Goal: Task Accomplishment & Management: Complete application form

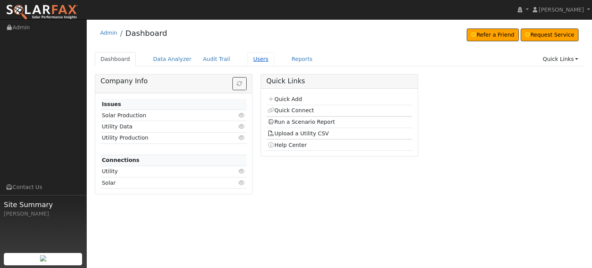
click at [248, 60] on link "Users" at bounding box center [260, 59] width 27 height 14
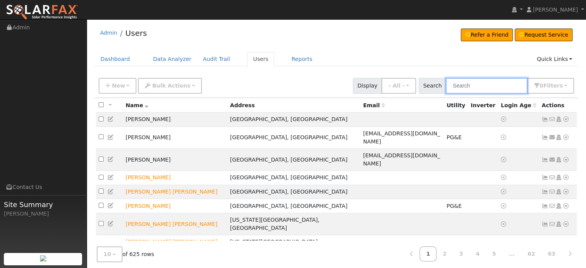
click at [470, 83] on input "text" at bounding box center [487, 86] width 82 height 16
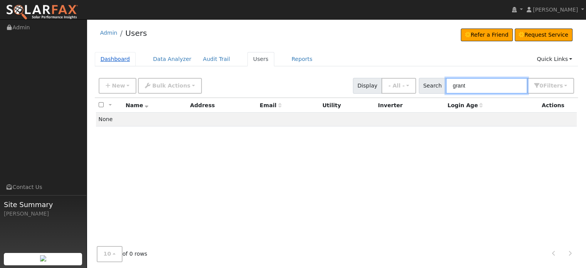
type input "grant"
click at [117, 60] on link "Dashboard" at bounding box center [115, 59] width 41 height 14
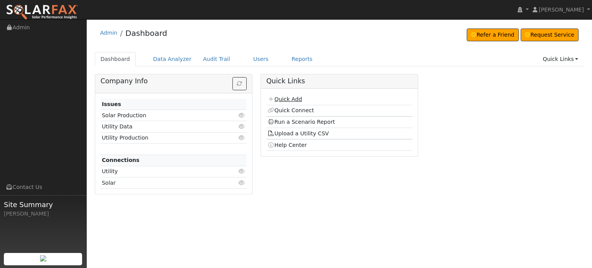
click at [284, 98] on link "Quick Add" at bounding box center [284, 99] width 34 height 6
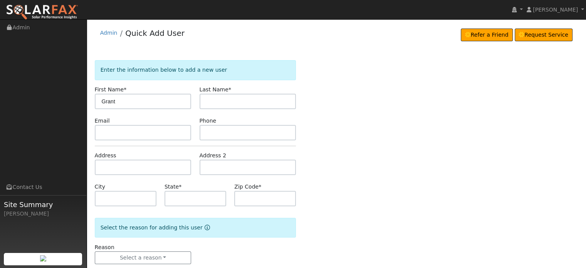
type input "Grant"
type input "Wayman"
click at [101, 163] on input "text" at bounding box center [143, 166] width 97 height 15
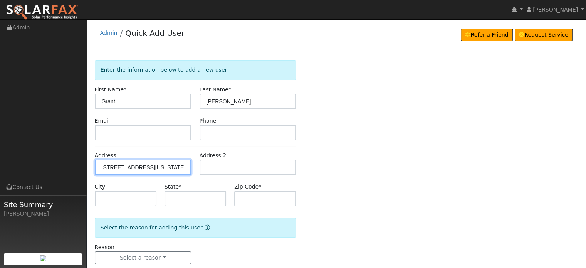
type input "165 Grove Street"
type input "Nevada City"
type input "CA"
type input "95959"
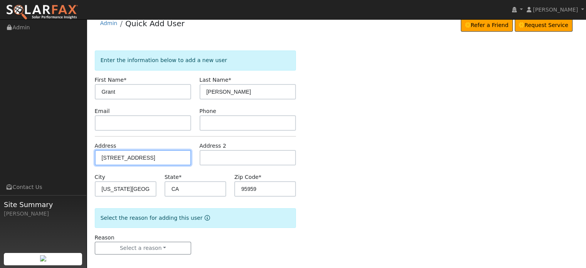
scroll to position [15, 0]
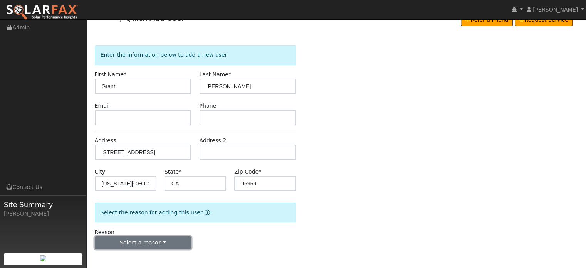
click at [140, 240] on button "Select a reason" at bounding box center [143, 242] width 97 height 13
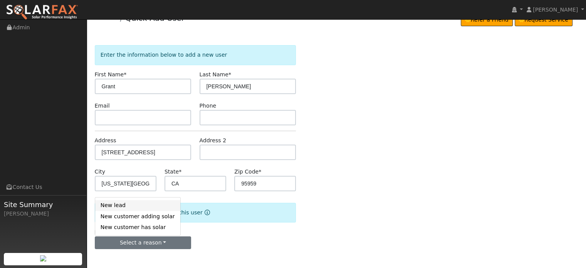
click at [112, 205] on link "New lead" at bounding box center [137, 205] width 85 height 11
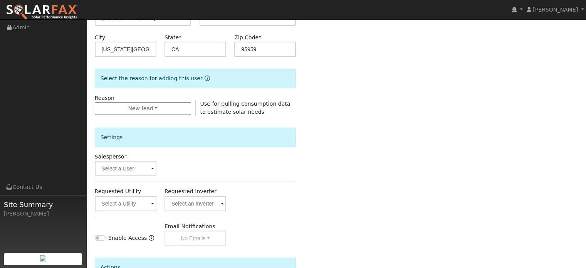
scroll to position [230, 0]
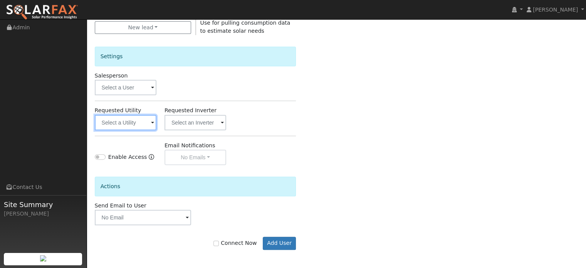
click at [117, 122] on input "text" at bounding box center [126, 122] width 62 height 15
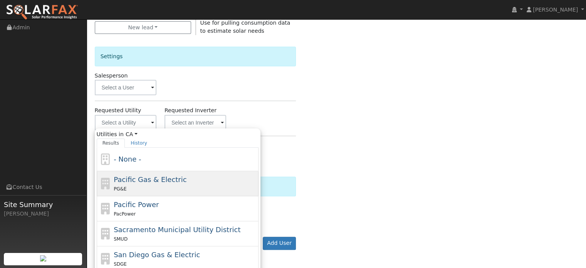
click at [138, 184] on div "PG&E" at bounding box center [185, 188] width 143 height 8
type input "Pacific Gas & Electric"
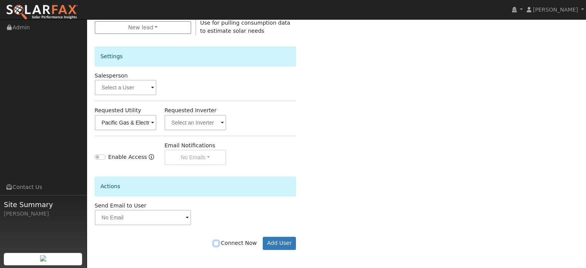
click at [219, 242] on input "Connect Now" at bounding box center [215, 242] width 5 height 5
checkbox input "true"
click at [278, 240] on button "Add User" at bounding box center [280, 242] width 34 height 13
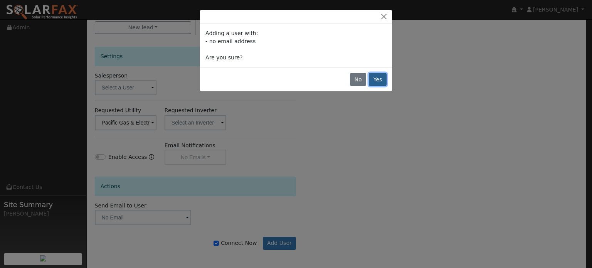
click at [377, 80] on button "Yes" at bounding box center [378, 79] width 18 height 13
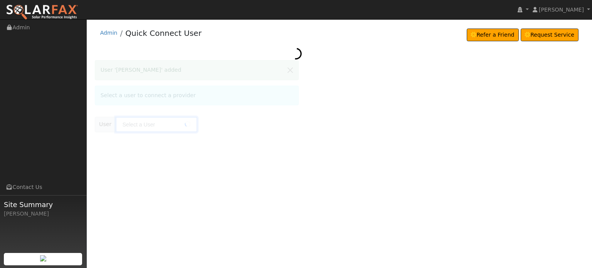
type input "Grant Wayman"
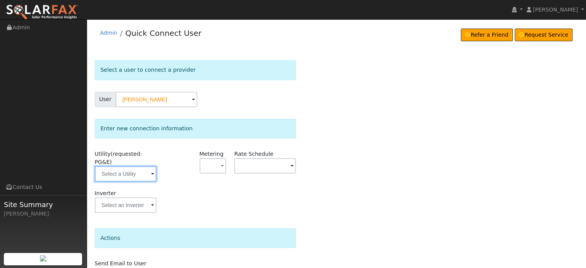
click at [137, 168] on input "text" at bounding box center [126, 173] width 62 height 15
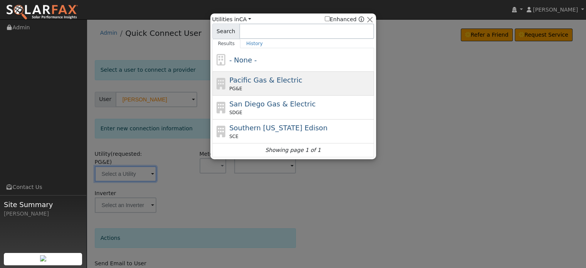
click at [271, 87] on div "PG&E" at bounding box center [300, 88] width 143 height 7
type input "PG&E"
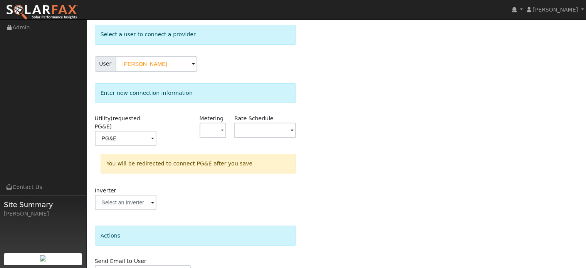
scroll to position [71, 0]
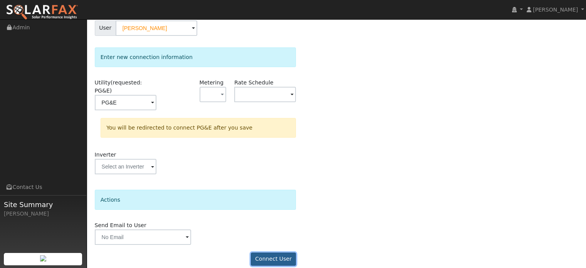
click at [271, 252] on button "Connect User" at bounding box center [273, 258] width 45 height 13
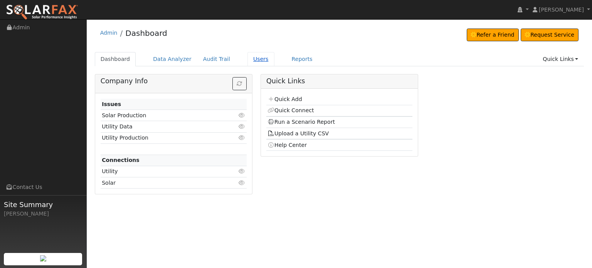
click at [247, 59] on link "Users" at bounding box center [260, 59] width 27 height 14
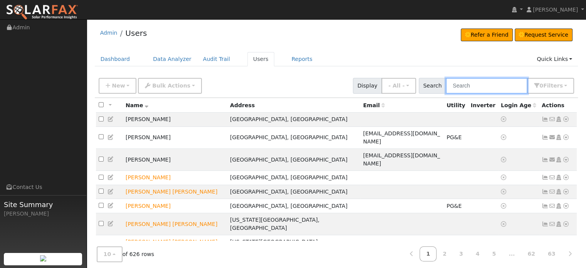
click at [496, 82] on input "text" at bounding box center [487, 86] width 82 height 16
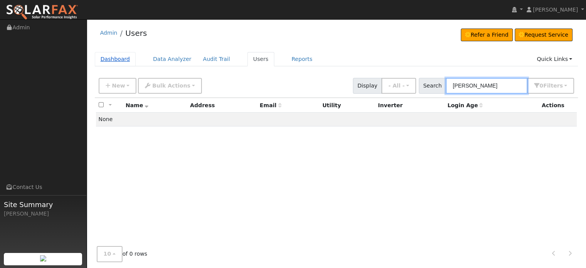
type input "mendonca"
click at [108, 58] on link "Dashboard" at bounding box center [115, 59] width 41 height 14
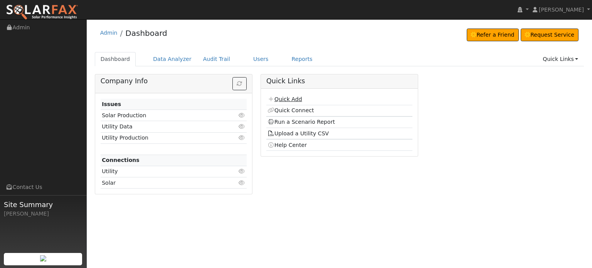
click at [288, 97] on link "Quick Add" at bounding box center [284, 99] width 34 height 6
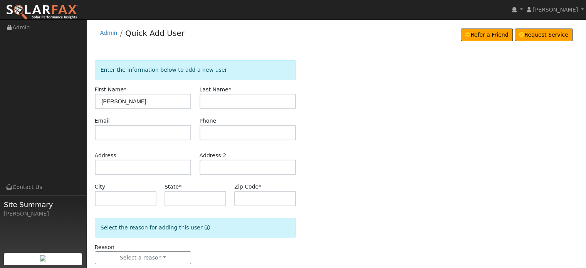
type input "[PERSON_NAME]"
click at [106, 167] on input "text" at bounding box center [143, 166] width 97 height 15
click at [101, 169] on input "text" at bounding box center [143, 166] width 97 height 15
paste input "[STREET_ADDRESS]"
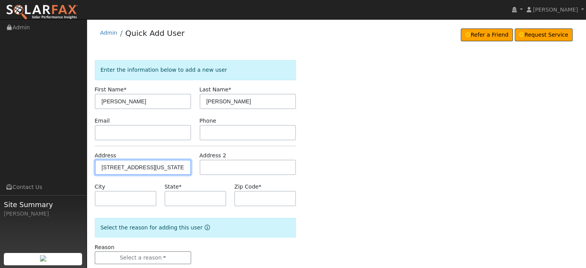
type input "[STREET_ADDRESS]"
type input "[US_STATE][GEOGRAPHIC_DATA]"
type input "CA"
type input "95959"
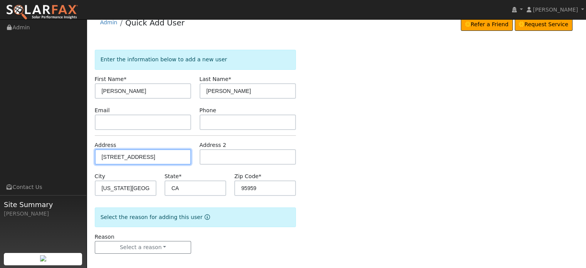
scroll to position [15, 0]
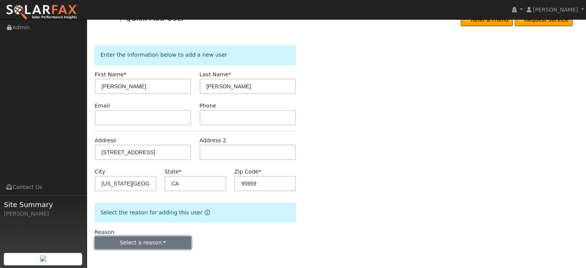
click at [149, 243] on button "Select a reason" at bounding box center [143, 242] width 97 height 13
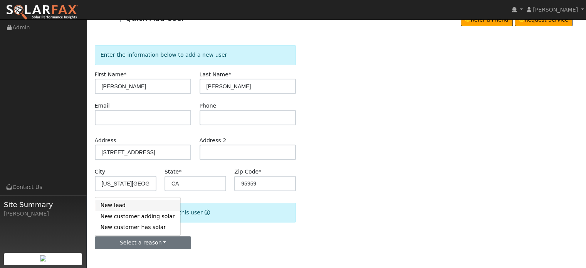
click at [111, 204] on link "New lead" at bounding box center [137, 205] width 85 height 11
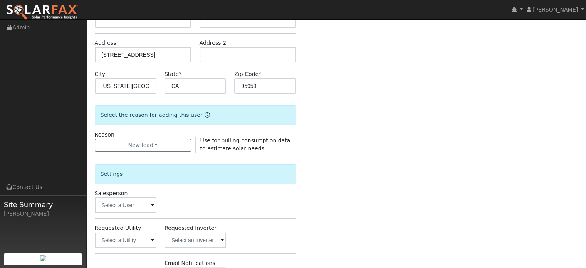
scroll to position [208, 0]
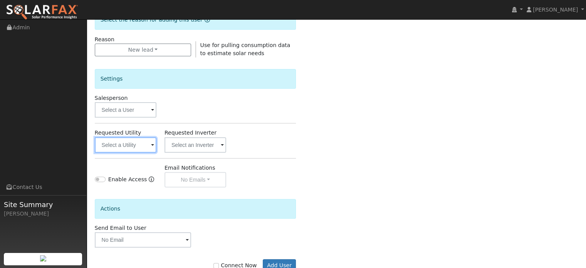
click at [116, 143] on input "text" at bounding box center [126, 144] width 62 height 15
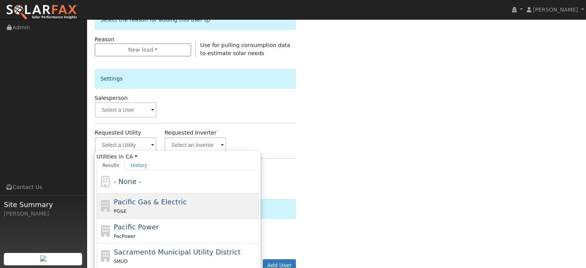
click at [124, 205] on span "Pacific Gas & Electric" at bounding box center [150, 202] width 73 height 8
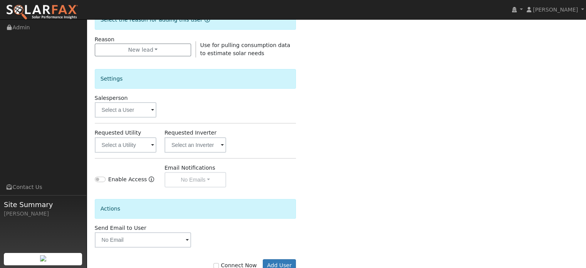
type input "Pacific Gas & Electric"
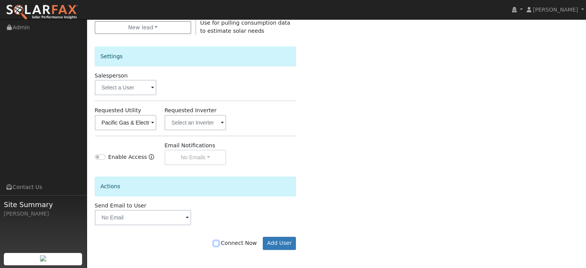
click at [219, 243] on input "Connect Now" at bounding box center [215, 242] width 5 height 5
checkbox input "true"
click at [284, 243] on button "Add User" at bounding box center [280, 242] width 34 height 13
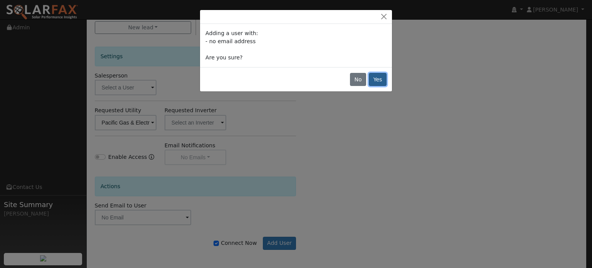
click at [380, 81] on button "Yes" at bounding box center [378, 79] width 18 height 13
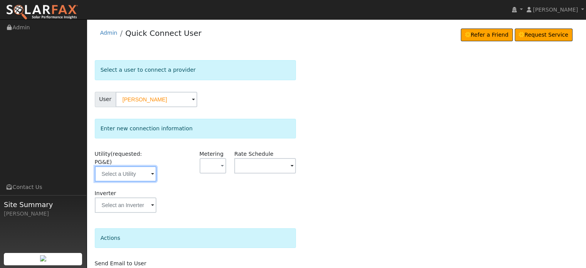
click at [114, 166] on input "text" at bounding box center [126, 173] width 62 height 15
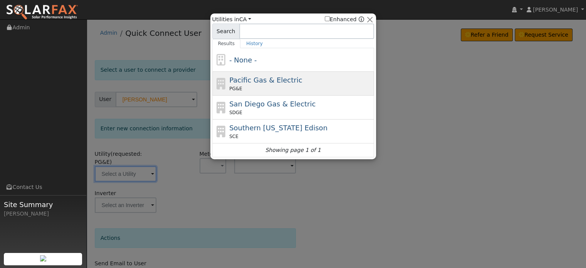
click at [246, 87] on div "PG&E" at bounding box center [300, 88] width 143 height 7
type input "PG&E"
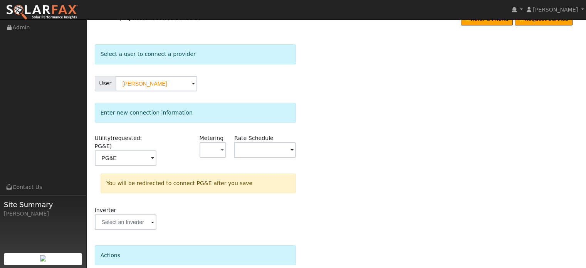
scroll to position [71, 0]
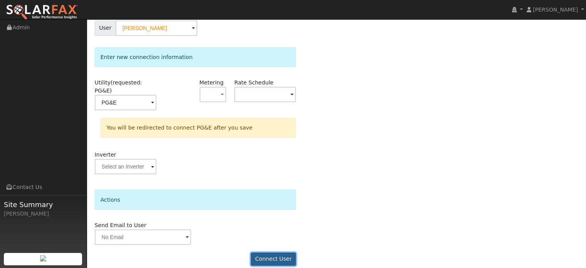
click at [274, 252] on button "Connect User" at bounding box center [273, 258] width 45 height 13
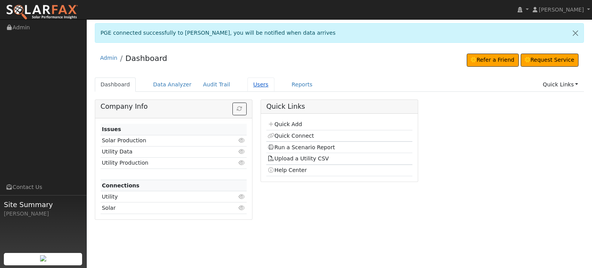
click at [250, 86] on link "Users" at bounding box center [260, 84] width 27 height 14
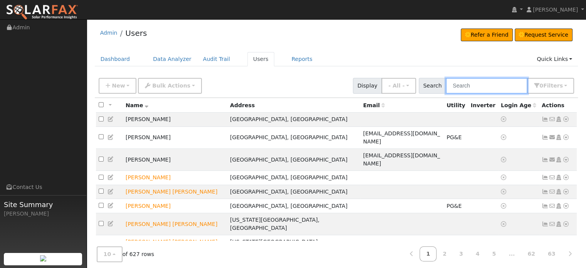
click at [470, 85] on input "text" at bounding box center [487, 86] width 82 height 16
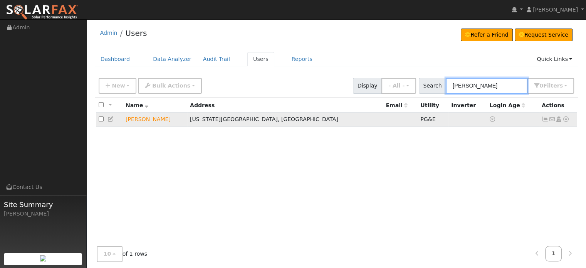
type input "mendonca"
click at [545, 118] on icon at bounding box center [545, 118] width 7 height 5
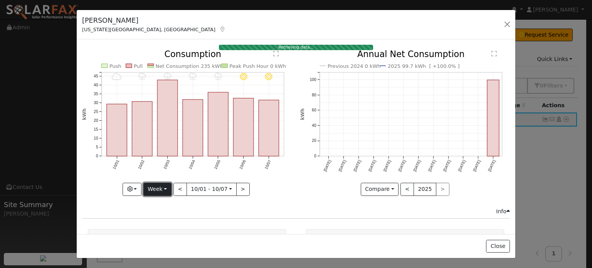
click at [165, 188] on button "Week" at bounding box center [157, 189] width 28 height 13
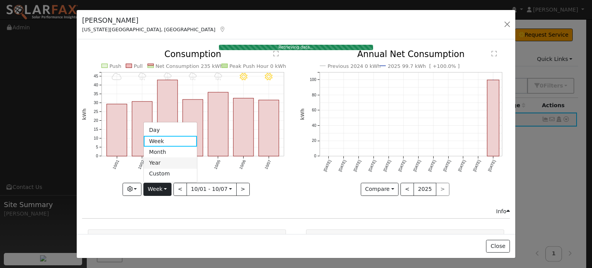
click at [157, 161] on link "Year" at bounding box center [171, 163] width 54 height 11
type input "2024-10-01"
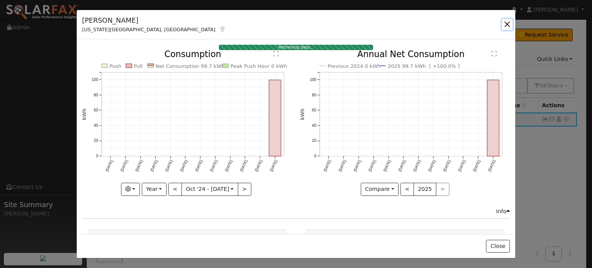
click at [507, 25] on button "button" at bounding box center [506, 24] width 11 height 11
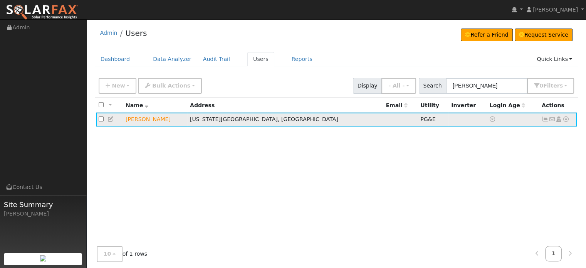
click at [543, 120] on icon at bounding box center [545, 118] width 7 height 5
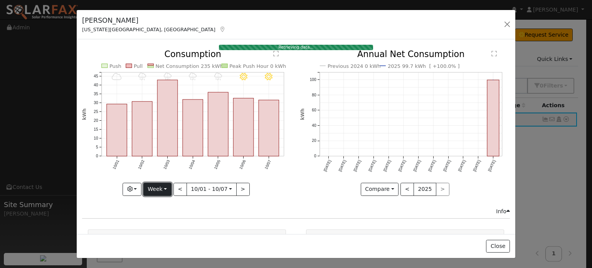
click at [163, 185] on button "Week" at bounding box center [157, 189] width 28 height 13
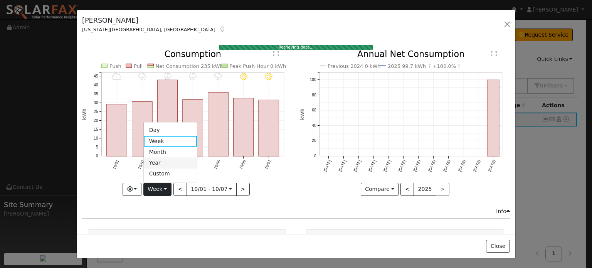
click at [157, 161] on link "Year" at bounding box center [171, 163] width 54 height 11
type input "2024-10-01"
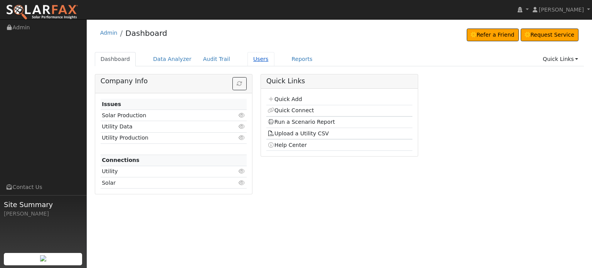
click at [248, 60] on link "Users" at bounding box center [260, 59] width 27 height 14
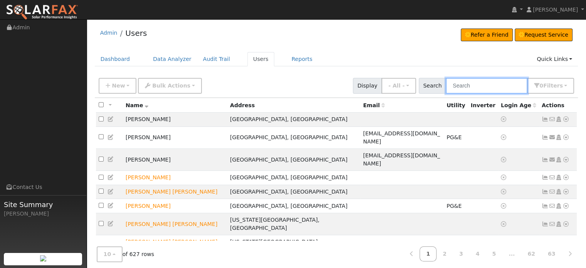
click at [470, 83] on input "text" at bounding box center [487, 86] width 82 height 16
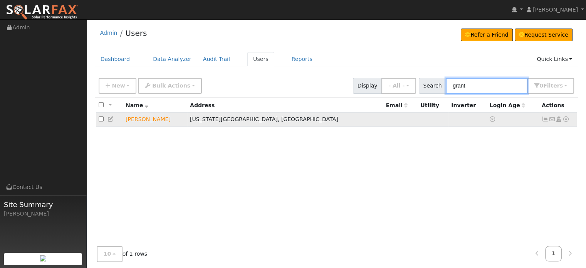
type input "grant"
click at [565, 120] on icon at bounding box center [565, 118] width 7 height 5
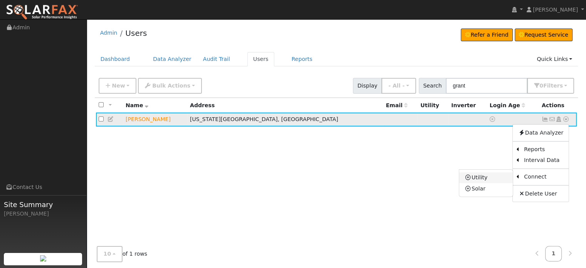
click at [481, 179] on link "Utility" at bounding box center [486, 177] width 54 height 11
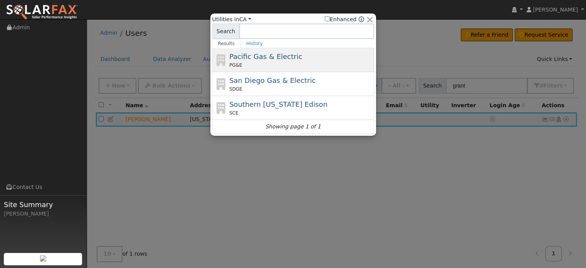
click at [262, 53] on span "Pacific Gas & Electric" at bounding box center [265, 56] width 73 height 8
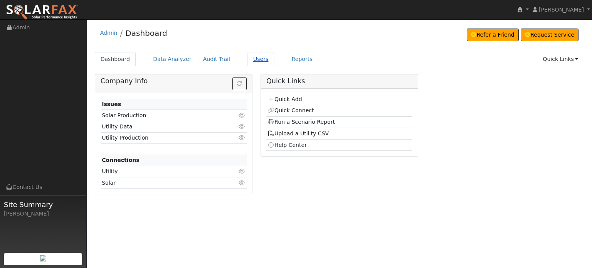
click at [251, 59] on link "Users" at bounding box center [260, 59] width 27 height 14
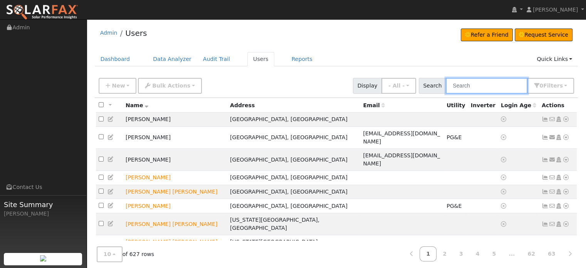
click at [486, 88] on input "text" at bounding box center [487, 86] width 82 height 16
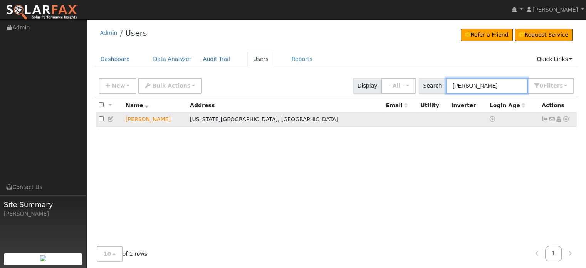
type input "[PERSON_NAME]"
click at [568, 119] on icon at bounding box center [565, 118] width 7 height 5
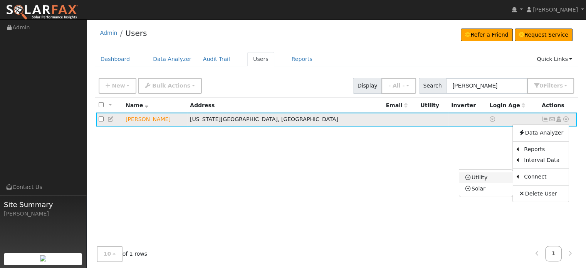
click at [481, 178] on link "Utility" at bounding box center [486, 177] width 54 height 11
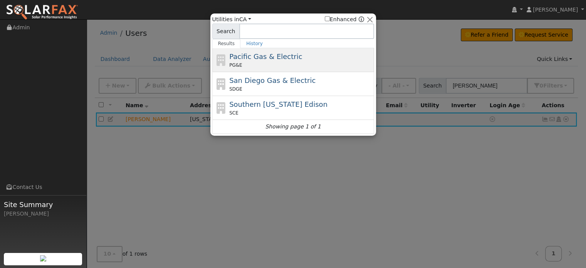
click at [267, 62] on div "PG&E" at bounding box center [300, 65] width 143 height 7
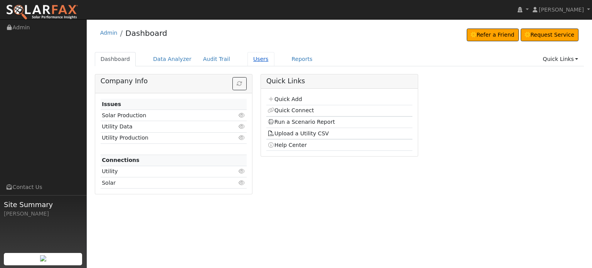
click at [248, 58] on link "Users" at bounding box center [260, 59] width 27 height 14
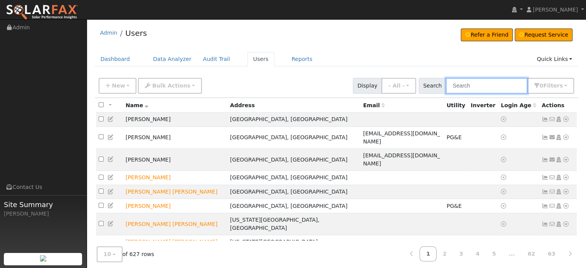
click at [478, 84] on input "text" at bounding box center [487, 86] width 82 height 16
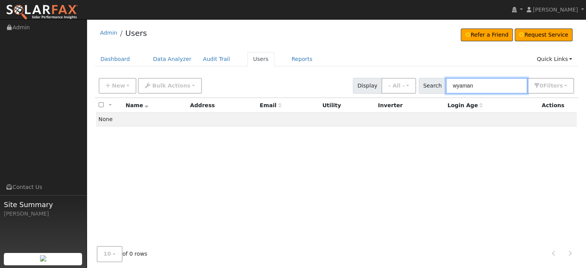
drag, startPoint x: 461, startPoint y: 86, endPoint x: 466, endPoint y: 86, distance: 5.0
click at [466, 86] on input "wyaman" at bounding box center [487, 86] width 82 height 16
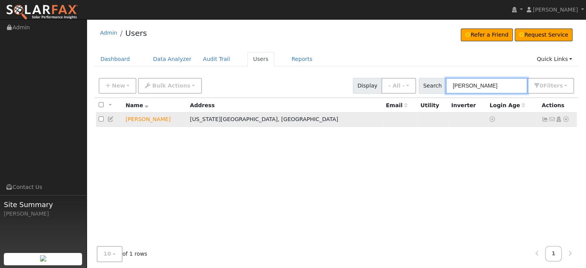
type input "[PERSON_NAME]"
click at [109, 119] on icon at bounding box center [110, 118] width 7 height 5
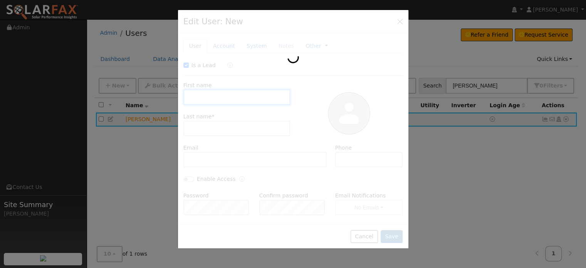
checkbox input "true"
type input "Grant"
type input "[PERSON_NAME]"
type input "Pacific Gas & Electric"
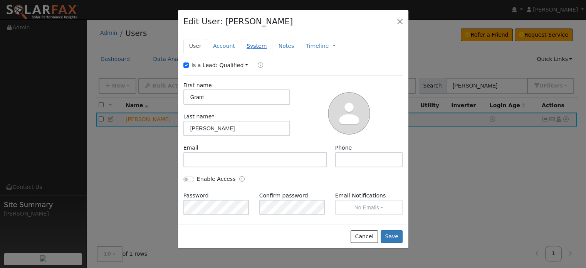
click at [247, 46] on link "System" at bounding box center [257, 46] width 32 height 14
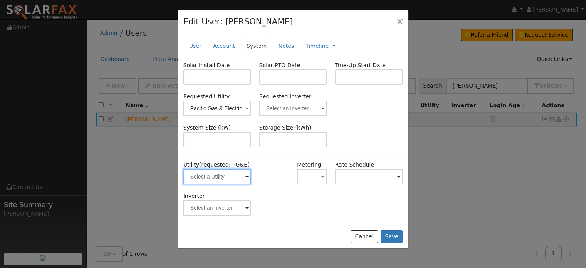
click at [202, 178] on input "text" at bounding box center [217, 176] width 68 height 15
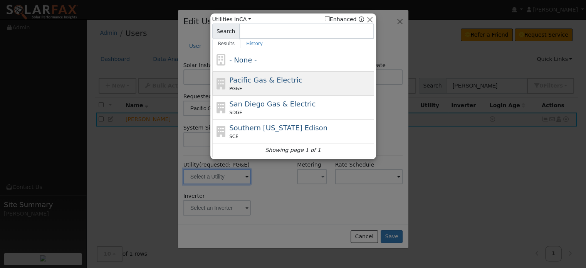
click at [246, 86] on div "PG&E" at bounding box center [300, 88] width 143 height 7
type input "PG&E"
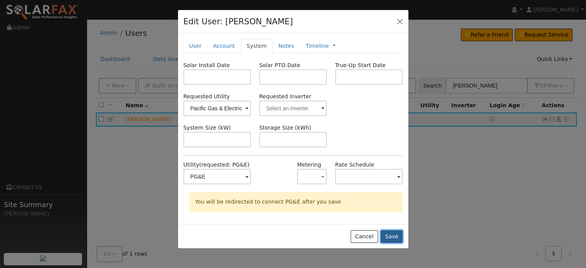
click at [393, 237] on button "Save" at bounding box center [392, 236] width 22 height 13
